Goal: Task Accomplishment & Management: Manage account settings

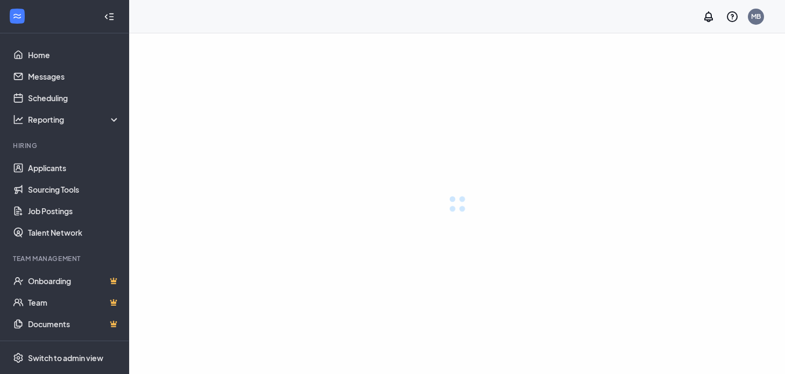
drag, startPoint x: 249, startPoint y: 64, endPoint x: 188, endPoint y: 51, distance: 62.2
click at [188, 51] on div at bounding box center [457, 203] width 656 height 341
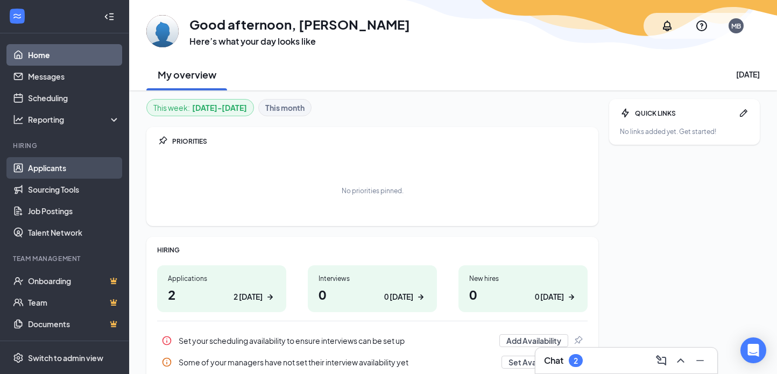
click at [49, 172] on link "Applicants" at bounding box center [74, 168] width 92 height 22
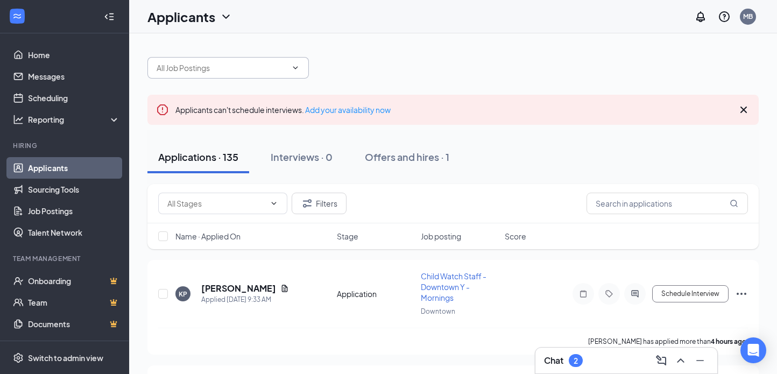
click at [277, 73] on input "text" at bounding box center [222, 68] width 130 height 12
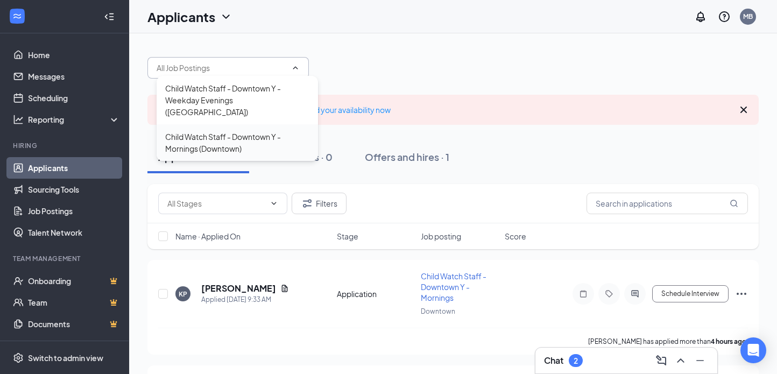
click at [224, 131] on div "Child Watch Staff - Downtown Y - Mornings (Downtown)" at bounding box center [237, 143] width 144 height 24
type input "Child Watch Staff - Downtown Y - Mornings (Downtown)"
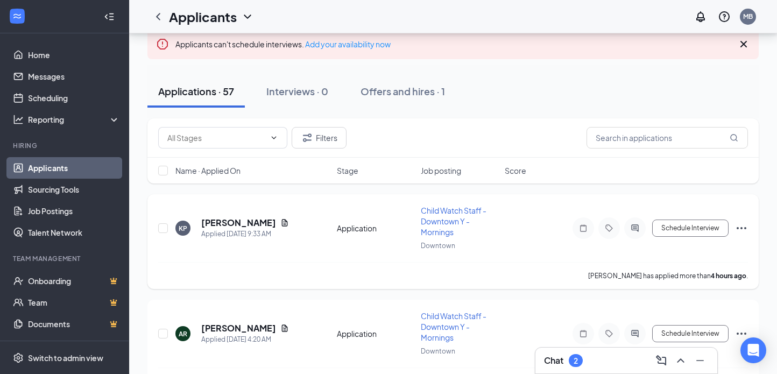
scroll to position [108, 0]
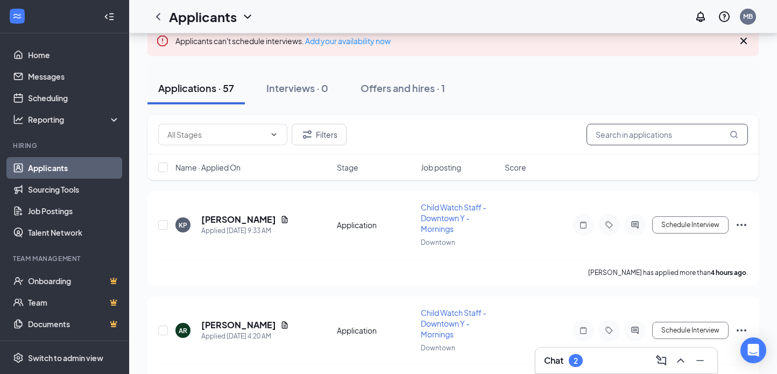
click at [637, 132] on input "text" at bounding box center [667, 135] width 161 height 22
type input "cass"
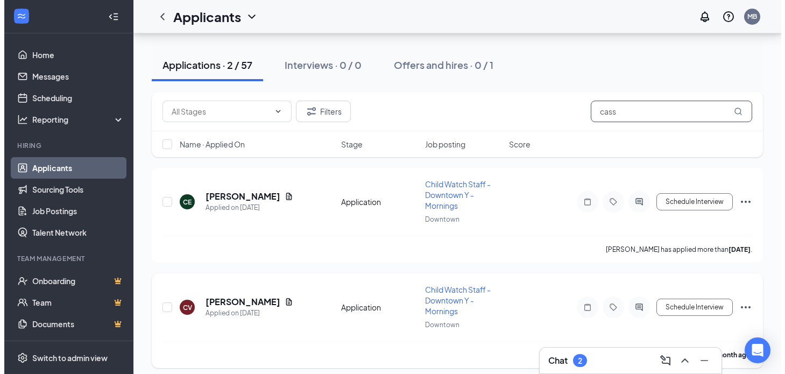
scroll to position [138, 0]
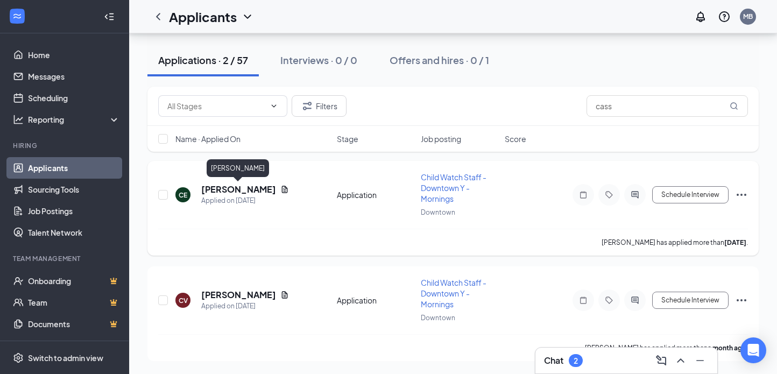
click at [251, 193] on h5 "[PERSON_NAME]" at bounding box center [238, 190] width 75 height 12
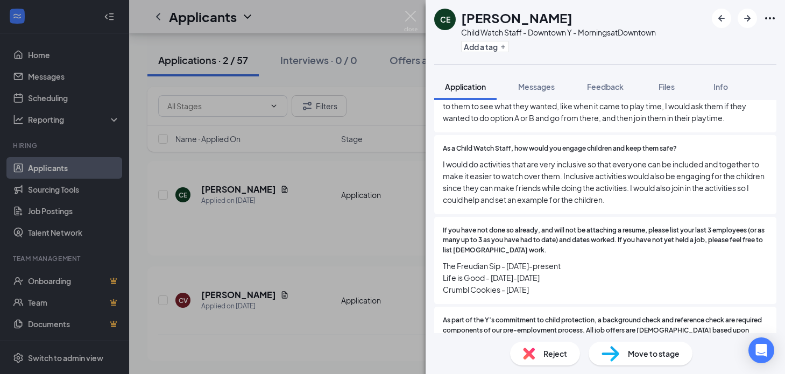
scroll to position [646, 0]
